Goal: Task Accomplishment & Management: Use online tool/utility

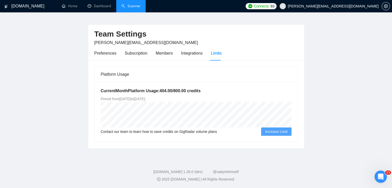
click at [133, 6] on link "Scanner" at bounding box center [130, 6] width 19 height 4
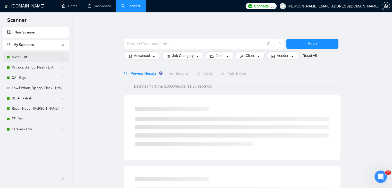
click at [38, 58] on link "MVP - Lilit" at bounding box center [36, 57] width 49 height 10
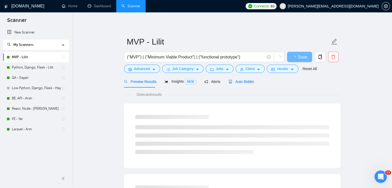
click at [235, 81] on span "Auto Bidder" at bounding box center [242, 82] width 26 height 4
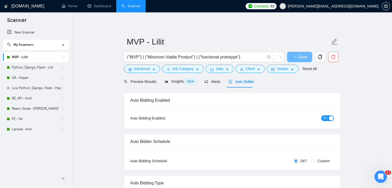
checkbox input "true"
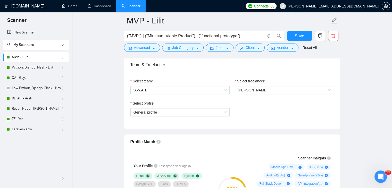
scroll to position [258, 0]
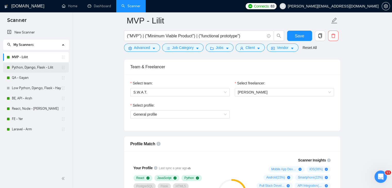
click at [48, 69] on link "Python, Django, Flask - Lilit" at bounding box center [36, 67] width 49 height 10
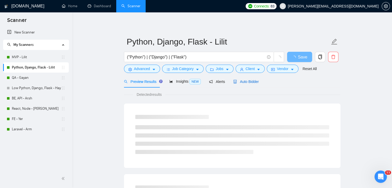
click at [245, 82] on span "Auto Bidder" at bounding box center [246, 82] width 26 height 4
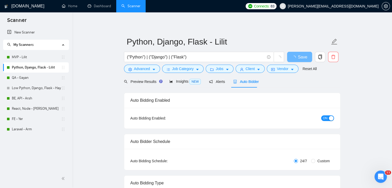
checkbox input "true"
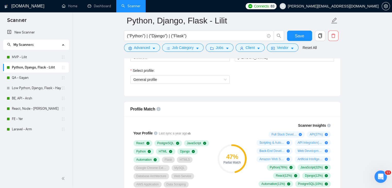
scroll to position [284, 0]
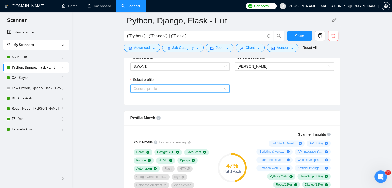
click at [217, 89] on span "General profile" at bounding box center [180, 89] width 93 height 8
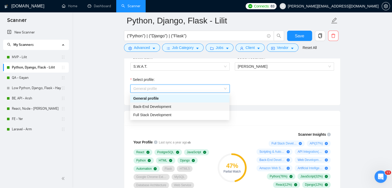
click at [199, 107] on div "Back-End Development" at bounding box center [179, 107] width 93 height 6
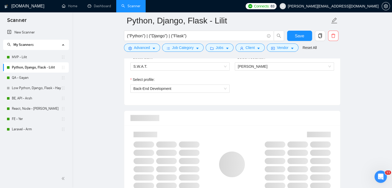
click at [249, 98] on div "Select profile: Back-End Development" at bounding box center [232, 88] width 209 height 22
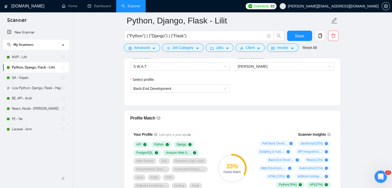
scroll to position [309, 0]
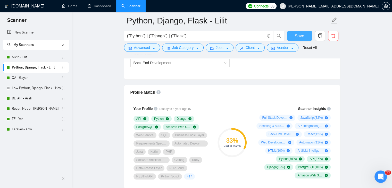
click at [303, 35] on span "Save" at bounding box center [299, 36] width 9 height 6
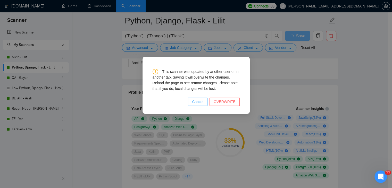
click at [199, 102] on span "Cancel" at bounding box center [197, 102] width 11 height 6
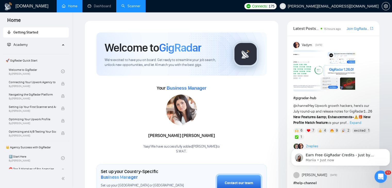
click at [137, 7] on link "Scanner" at bounding box center [130, 6] width 19 height 4
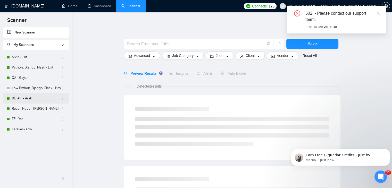
click at [36, 97] on link "BE, API - Arsh" at bounding box center [36, 98] width 49 height 10
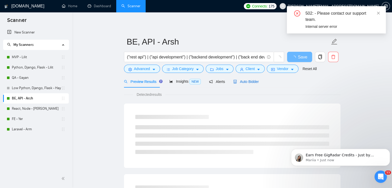
click at [239, 81] on span "Auto Bidder" at bounding box center [246, 82] width 26 height 4
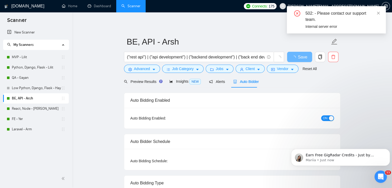
checkbox input "true"
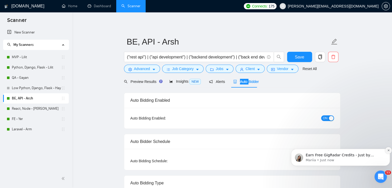
click at [387, 151] on icon "Dismiss notification" at bounding box center [388, 150] width 3 height 3
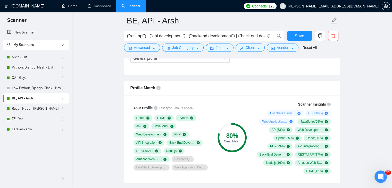
scroll to position [335, 0]
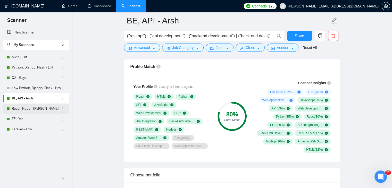
click at [47, 109] on link "React, Node - [PERSON_NAME]" at bounding box center [36, 109] width 49 height 10
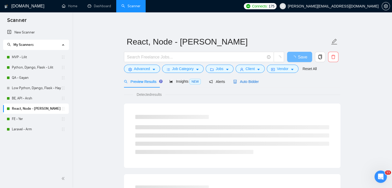
click at [240, 82] on span "Auto Bidder" at bounding box center [246, 82] width 26 height 4
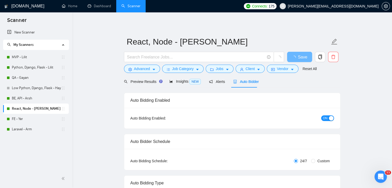
checkbox input "true"
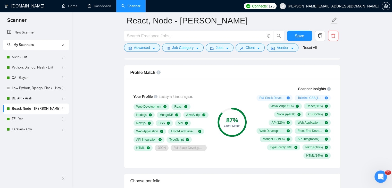
scroll to position [335, 0]
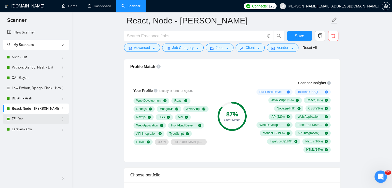
click at [50, 119] on link "FE - Yer" at bounding box center [36, 119] width 49 height 10
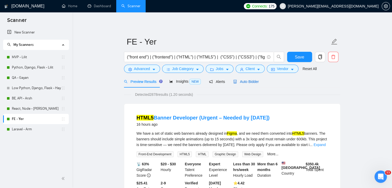
drag, startPoint x: 237, startPoint y: 81, endPoint x: 238, endPoint y: 84, distance: 3.1
click at [237, 81] on span "Auto Bidder" at bounding box center [246, 82] width 26 height 4
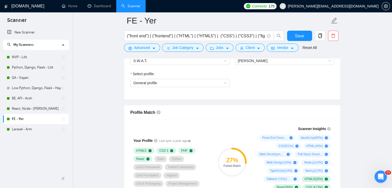
scroll to position [284, 0]
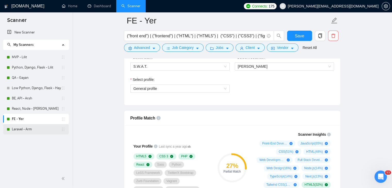
click at [36, 129] on link "Laravel - Arm" at bounding box center [36, 129] width 49 height 10
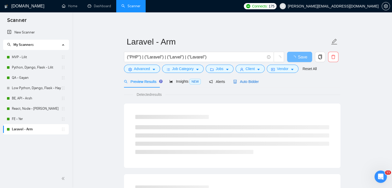
click at [245, 82] on span "Auto Bidder" at bounding box center [246, 82] width 26 height 4
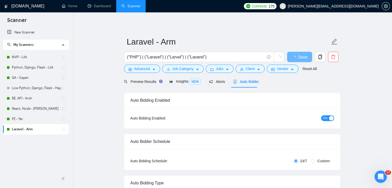
click at [245, 82] on span "Auto Bidder" at bounding box center [246, 82] width 26 height 4
checkbox input "true"
click at [245, 82] on span "Auto Bidder" at bounding box center [246, 82] width 26 height 4
click at [303, 84] on div "Preview Results Insights NEW Alerts Auto Bidder" at bounding box center [232, 82] width 217 height 12
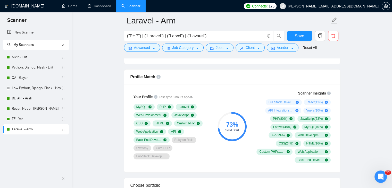
scroll to position [361, 0]
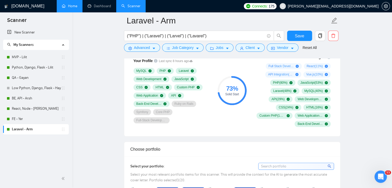
click at [74, 5] on link "Home" at bounding box center [69, 6] width 15 height 4
